Goal: Navigation & Orientation: Understand site structure

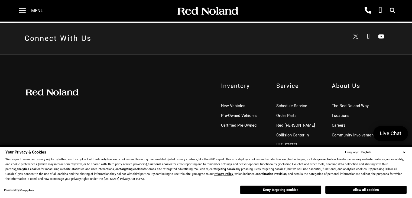
scroll to position [1337, 0]
click at [179, 142] on div "Inventory New Vehicles Pre-Owned Vehicles Certified Pre-Owned Service Schedule …" at bounding box center [206, 121] width 371 height 78
click at [267, 190] on button "Deny targeting cookies" at bounding box center [280, 189] width 81 height 9
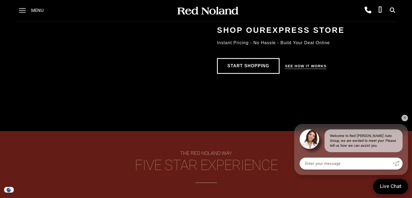
scroll to position [365, 0]
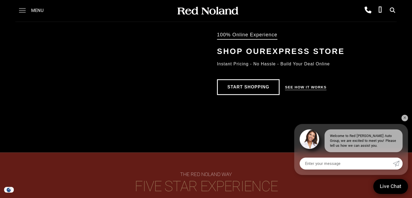
click at [24, 11] on span at bounding box center [22, 11] width 7 height 22
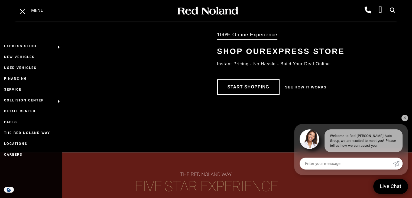
click at [246, 136] on div "100% Online Experience Shop Our Express Store Instant Pricing - No Hassle - Bui…" at bounding box center [206, 73] width 412 height 158
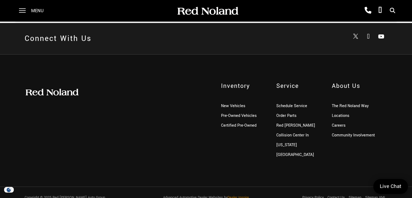
scroll to position [1337, 0]
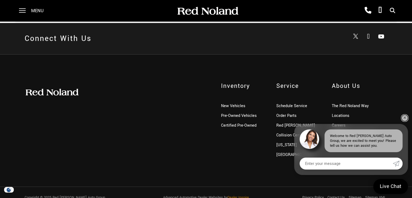
click at [407, 117] on link "✕" at bounding box center [405, 118] width 7 height 7
